Goal: Task Accomplishment & Management: Manage account settings

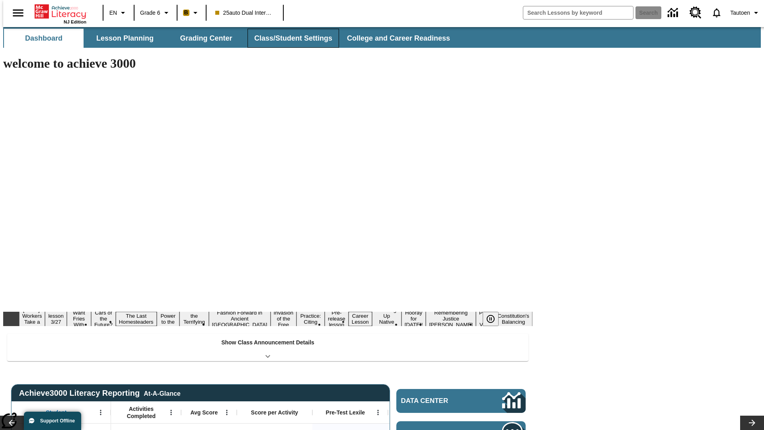
click at [289, 38] on button "Class/Student Settings" at bounding box center [292, 38] width 91 height 19
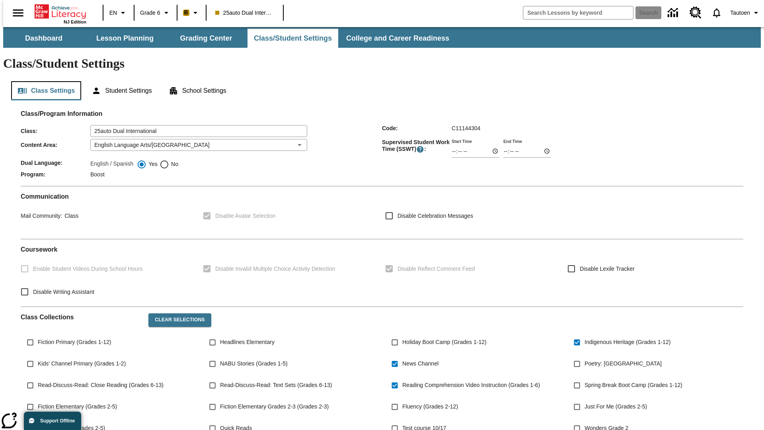
click at [43, 81] on button "Class Settings" at bounding box center [46, 90] width 70 height 19
click at [120, 81] on button "Student Settings" at bounding box center [121, 90] width 73 height 19
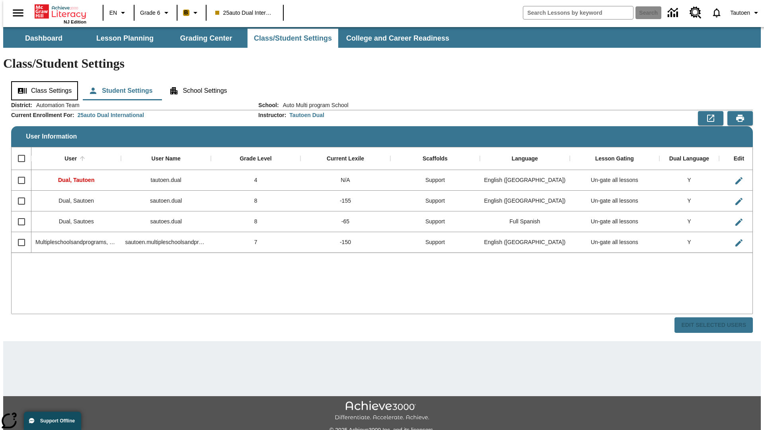
click at [42, 81] on button "Class Settings" at bounding box center [44, 90] width 67 height 19
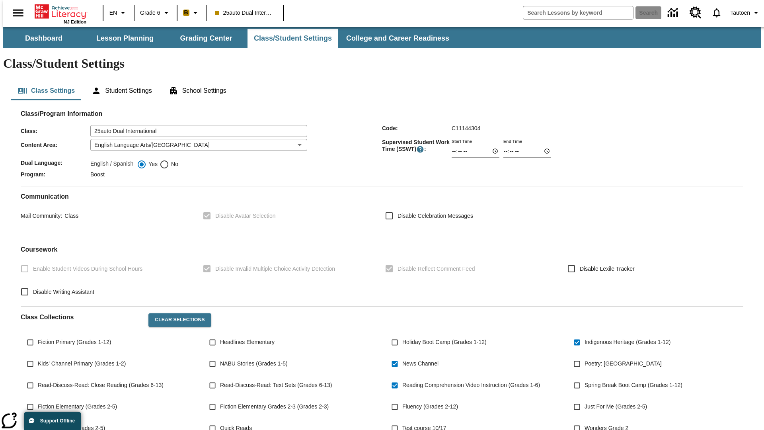
click at [169, 160] on span "No" at bounding box center [173, 164] width 9 height 8
click at [169, 160] on input "No" at bounding box center [165, 165] width 10 height 10
radio input "true"
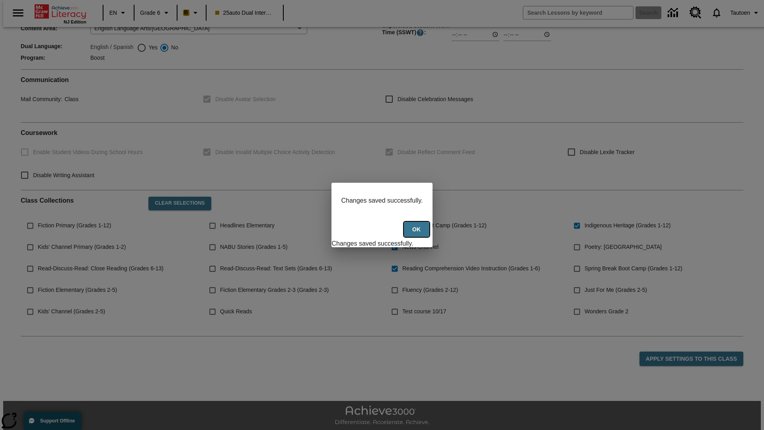
click at [417, 233] on button "Ok" at bounding box center [416, 230] width 25 height 16
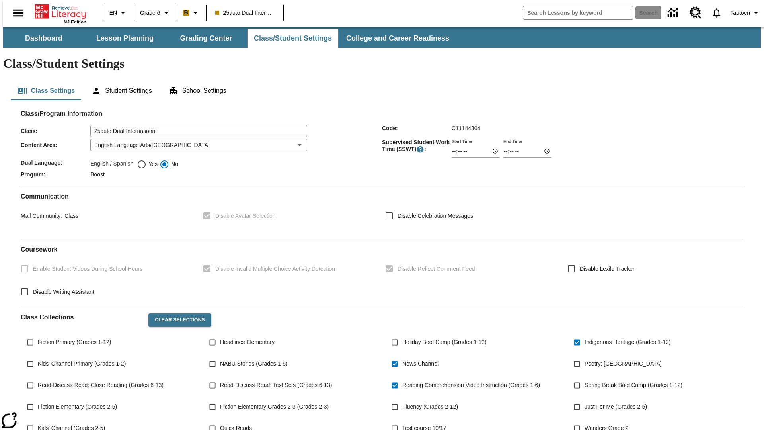
scroll to position [117, 0]
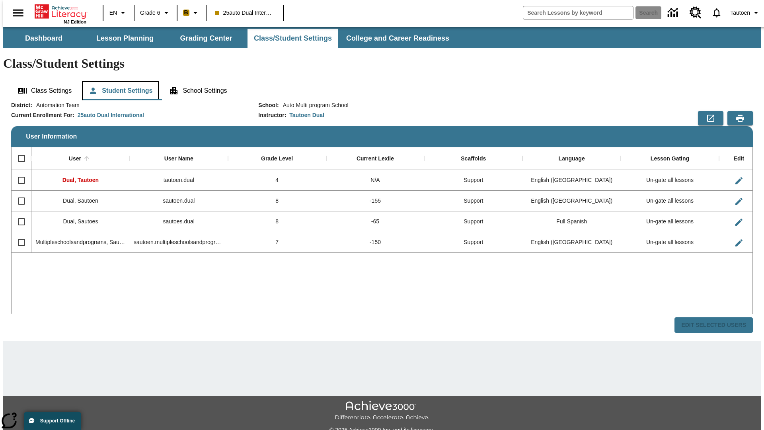
scroll to position [18, 0]
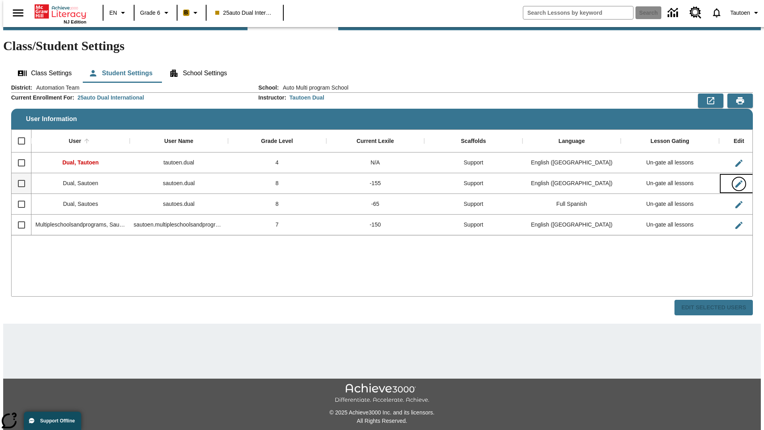
click at [735, 180] on icon "Edit User" at bounding box center [738, 183] width 7 height 7
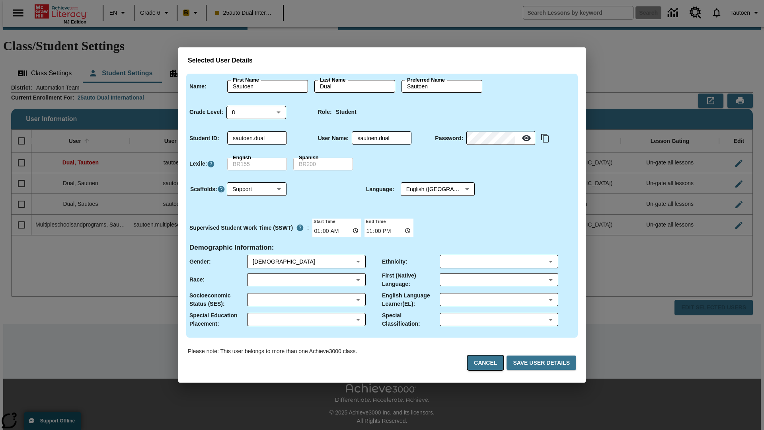
click at [488, 362] on button "Cancel" at bounding box center [485, 362] width 36 height 15
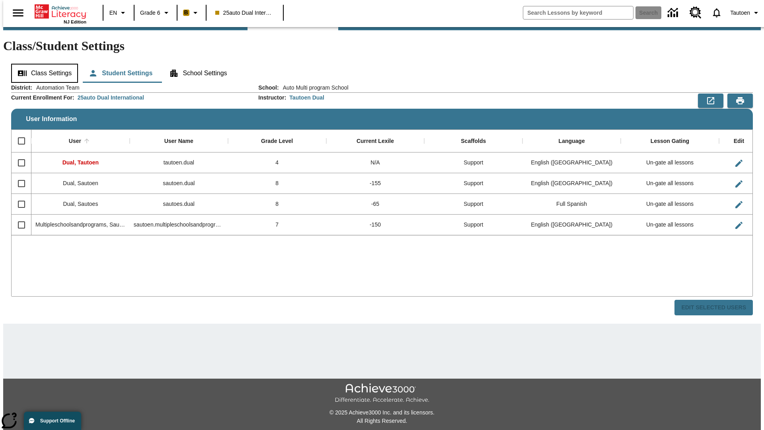
click at [42, 64] on button "Class Settings" at bounding box center [44, 73] width 67 height 19
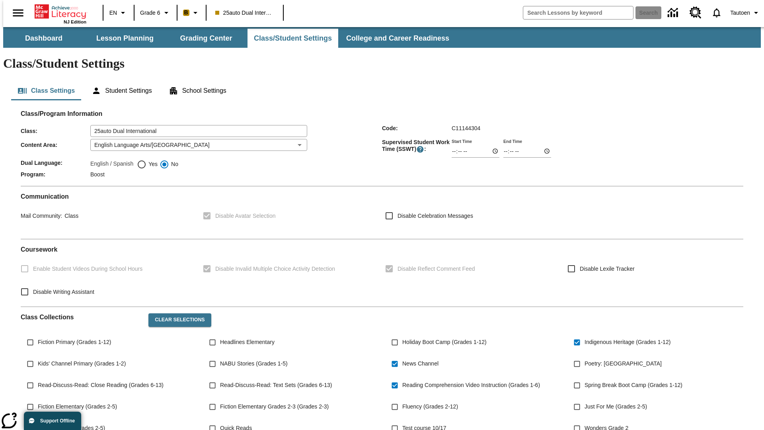
click at [147, 160] on span "Yes" at bounding box center [151, 164] width 11 height 8
click at [146, 160] on input "Yes" at bounding box center [142, 165] width 10 height 10
radio input "true"
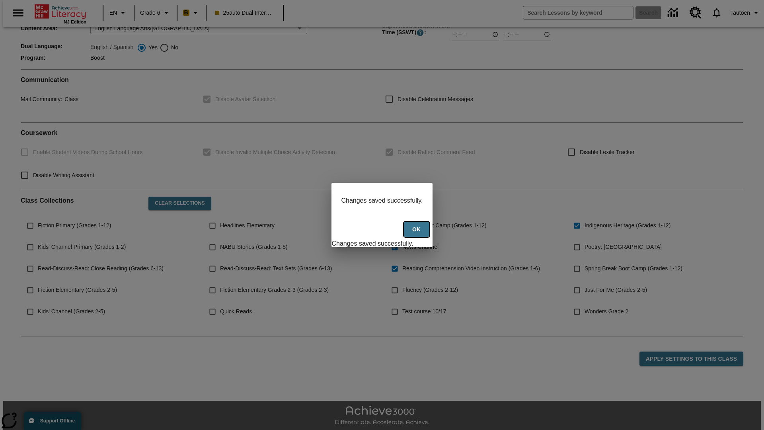
click at [417, 233] on button "Ok" at bounding box center [416, 230] width 25 height 16
